Goal: Navigation & Orientation: Find specific page/section

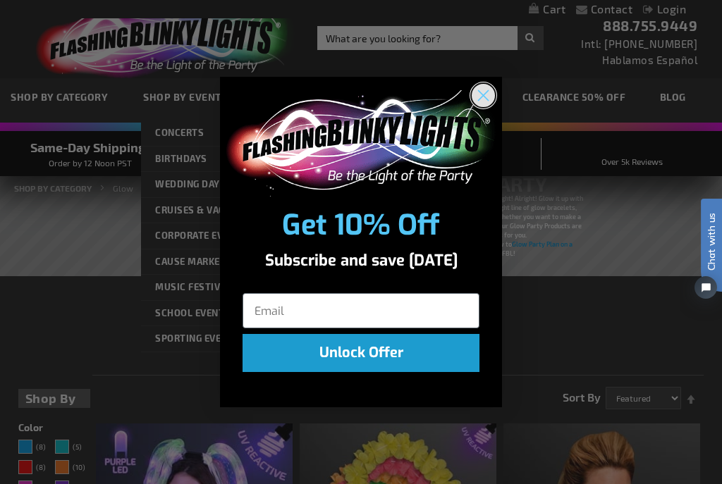
click at [477, 96] on circle "Close dialog" at bounding box center [483, 95] width 23 height 23
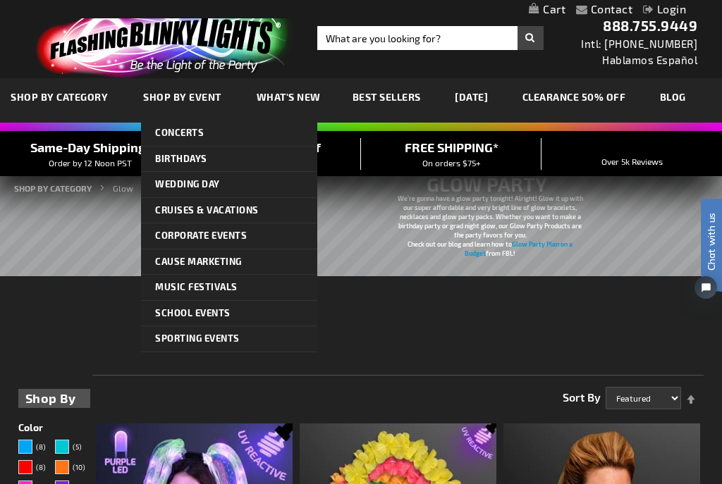
click at [67, 320] on div "We’re gonna have a glow party tonight! Alright! Glow it up with our super affor…" at bounding box center [361, 252] width 686 height 176
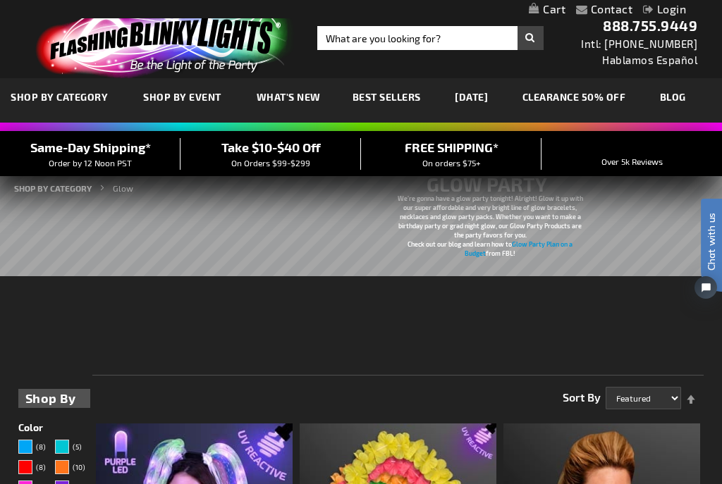
click at [488, 102] on link "[DATE]" at bounding box center [471, 96] width 54 height 47
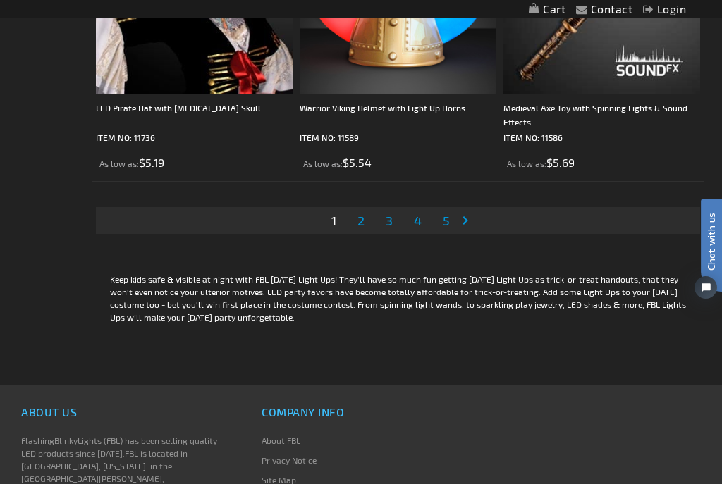
scroll to position [5958, 0]
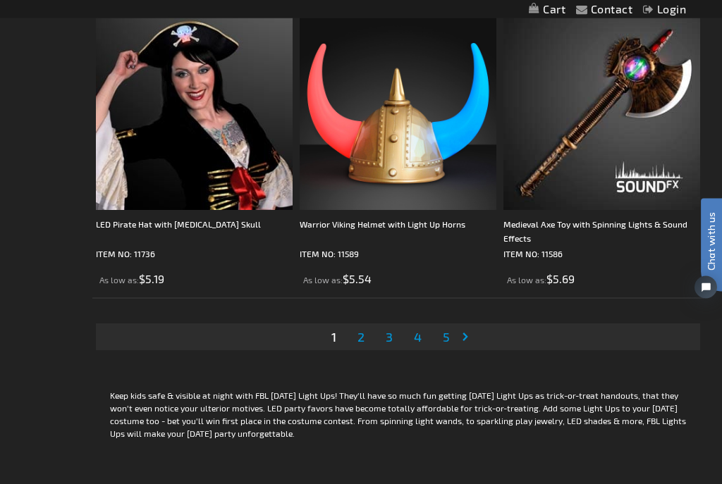
click at [472, 339] on link "Page Next" at bounding box center [468, 337] width 14 height 21
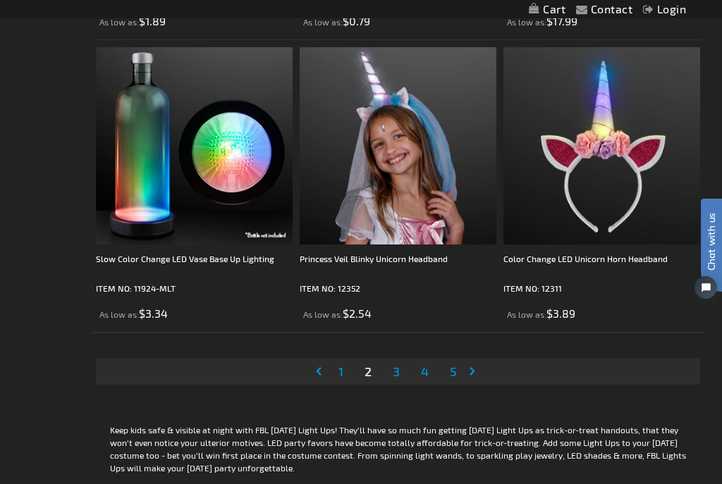
scroll to position [5926, 0]
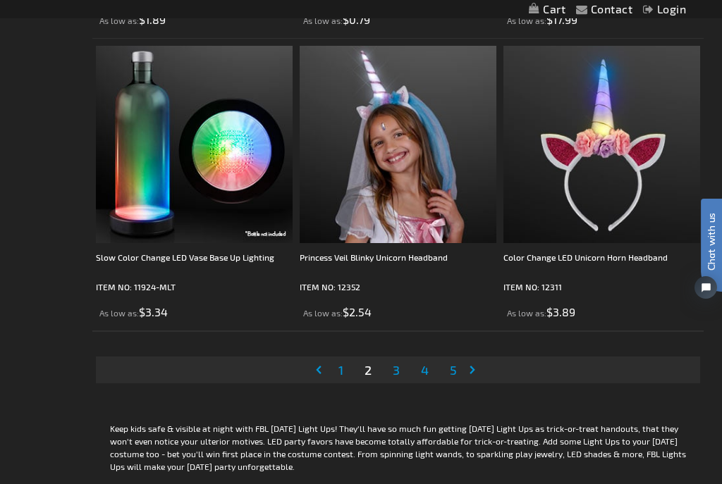
click at [393, 374] on span "3" at bounding box center [396, 370] width 7 height 16
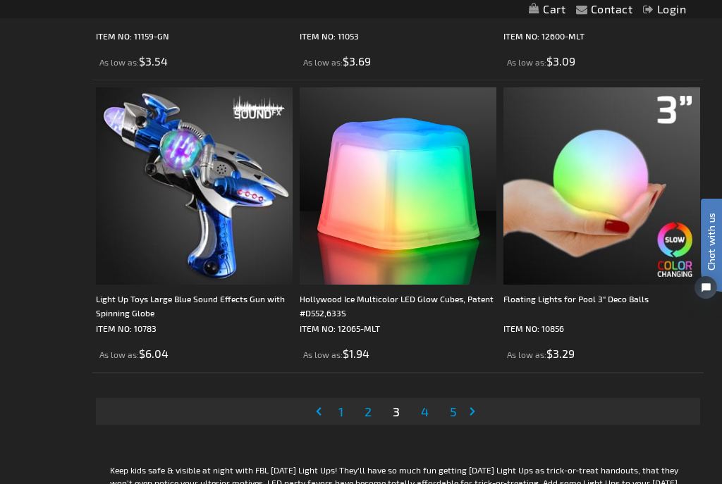
scroll to position [5887, 0]
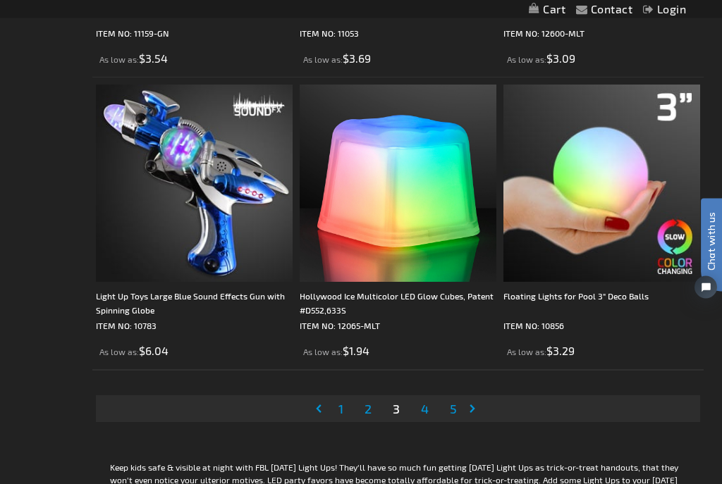
click at [427, 408] on span "4" at bounding box center [425, 410] width 8 height 16
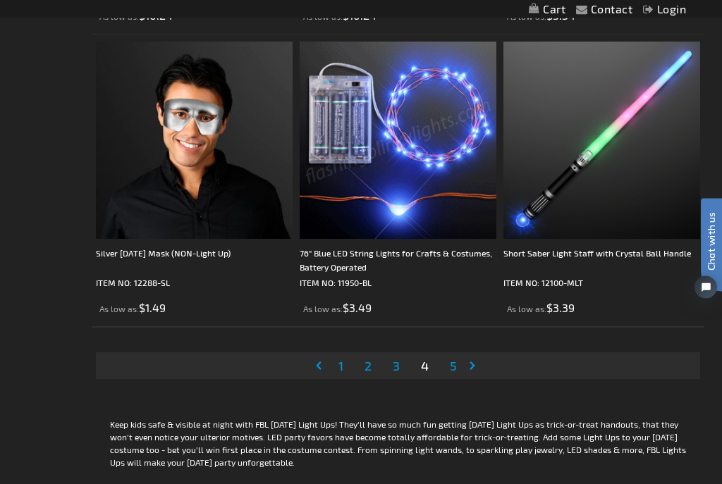
scroll to position [5931, 0]
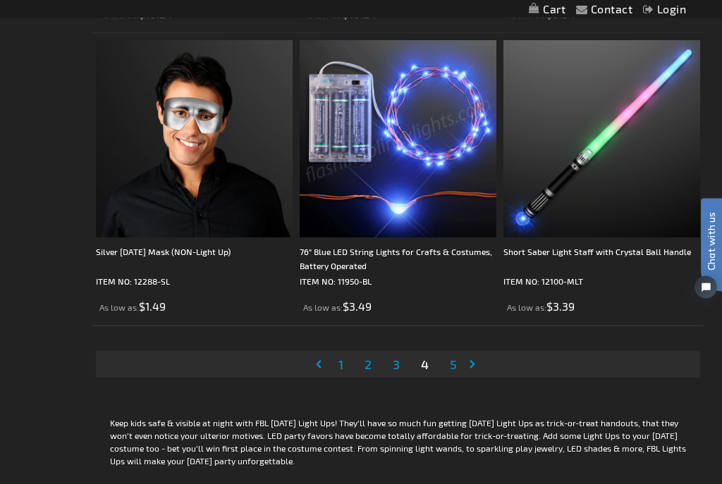
click at [453, 367] on span "5" at bounding box center [453, 365] width 7 height 16
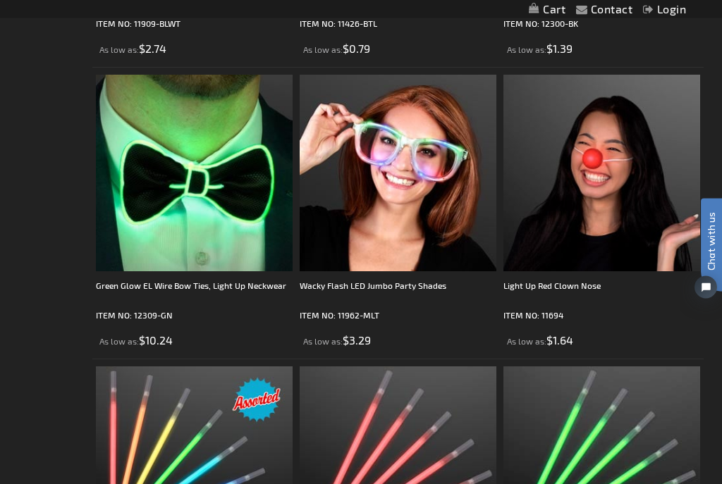
scroll to position [2687, 0]
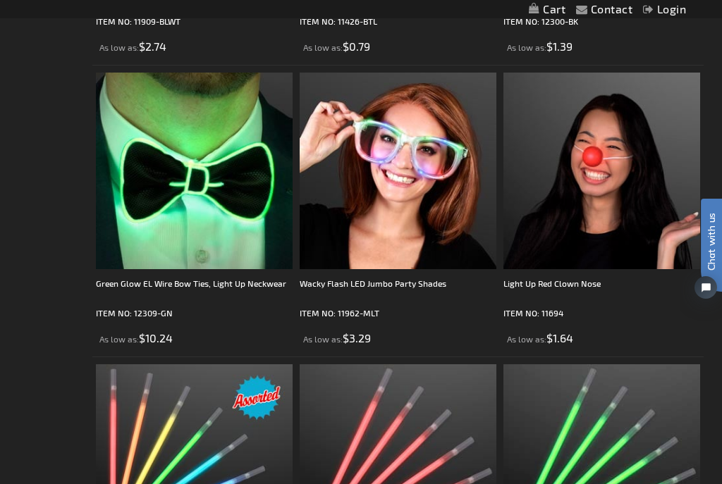
click at [666, 444] on img at bounding box center [601, 462] width 197 height 197
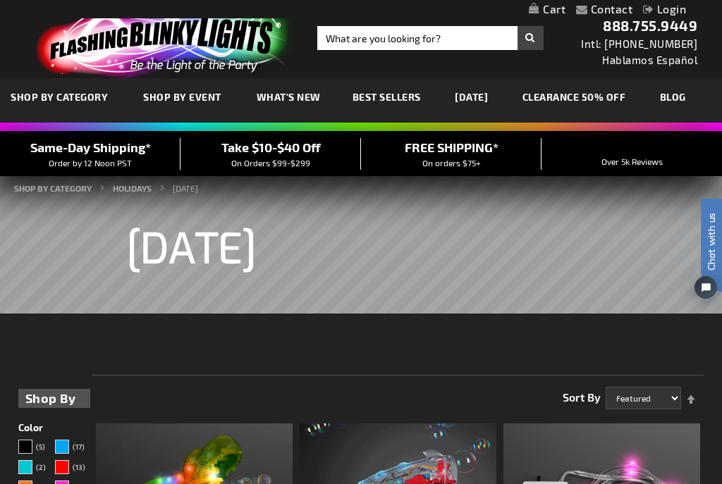
click at [599, 102] on link "CLEARANCE 50% OFF" at bounding box center [574, 96] width 125 height 47
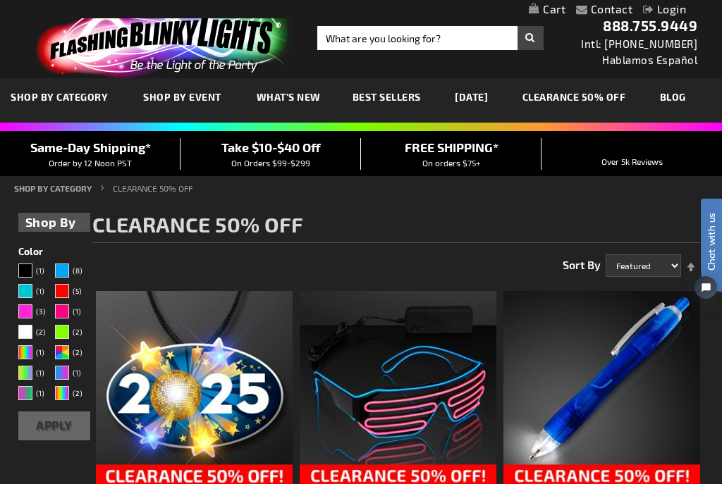
click at [277, 94] on span "What's New" at bounding box center [289, 97] width 64 height 12
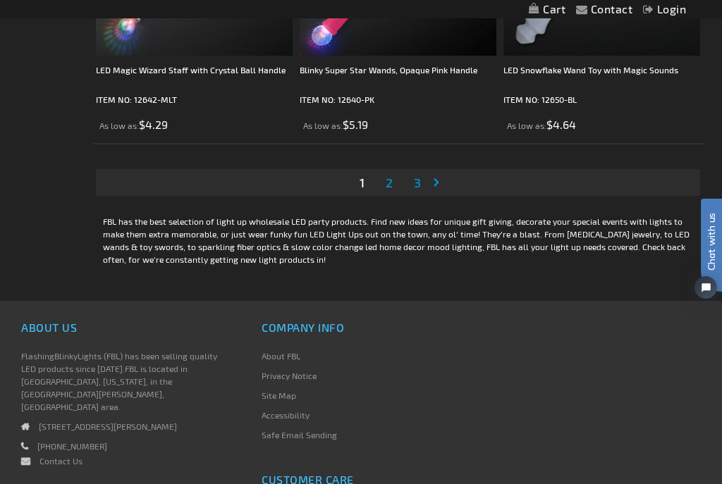
scroll to position [5981, 0]
click at [393, 190] on link "Page 2" at bounding box center [389, 182] width 13 height 21
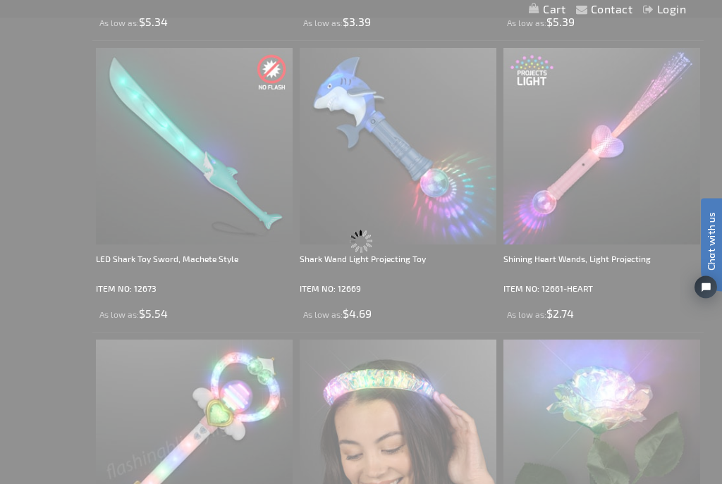
scroll to position [0, 0]
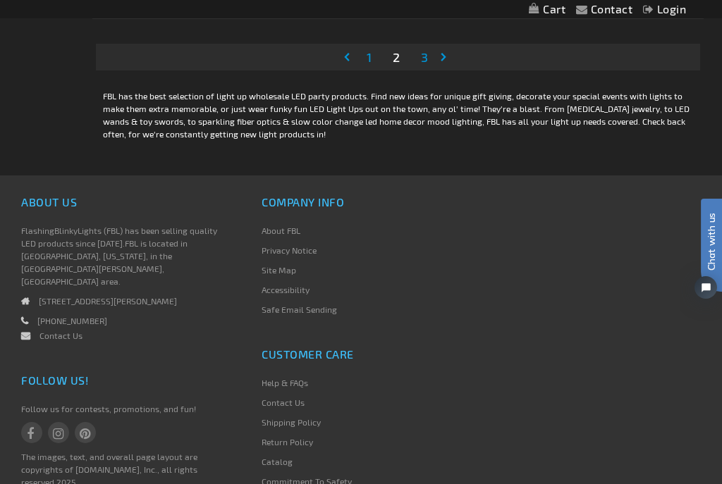
scroll to position [6008, 0]
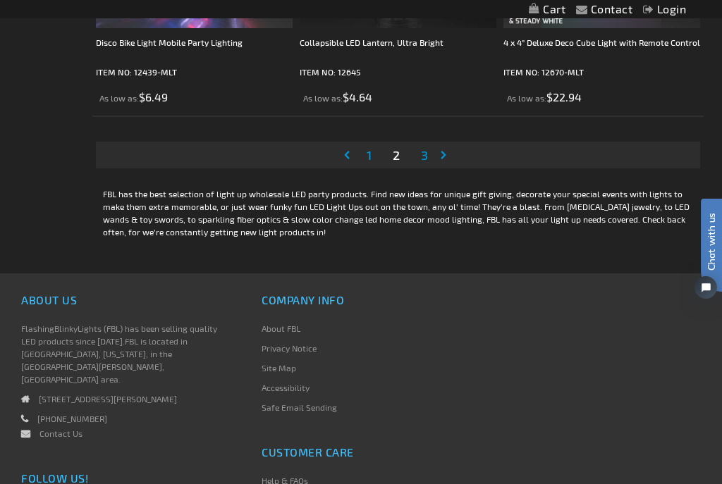
click at [428, 157] on span "3" at bounding box center [424, 155] width 7 height 16
